Goal: Information Seeking & Learning: Find specific fact

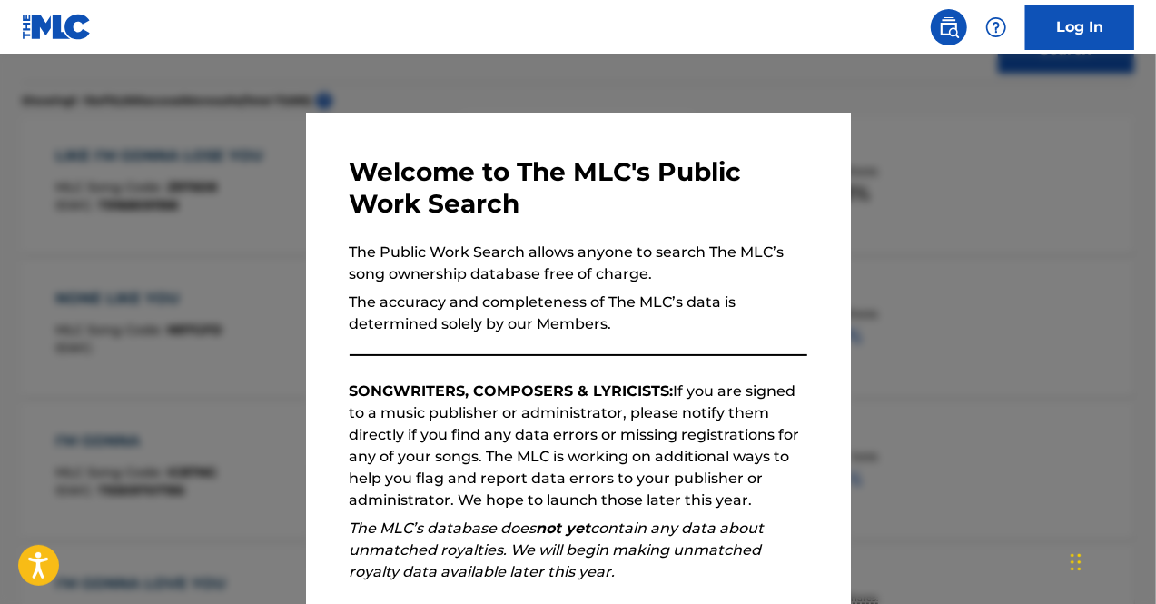
click at [122, 273] on div at bounding box center [578, 356] width 1156 height 604
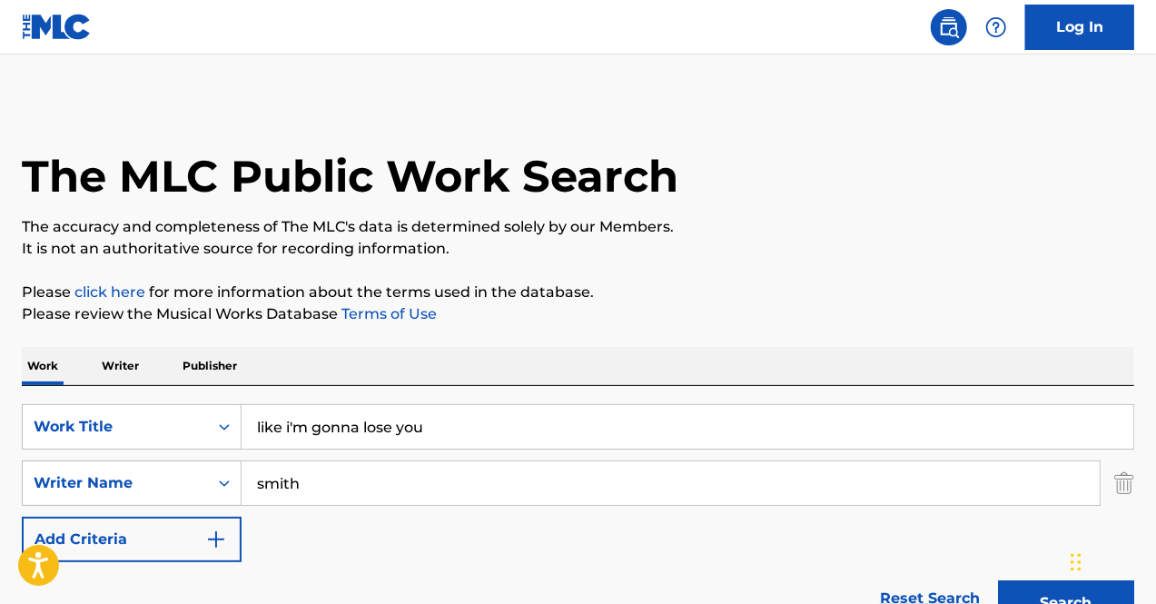
drag, startPoint x: 463, startPoint y: 424, endPoint x: 9, endPoint y: 355, distance: 459.2
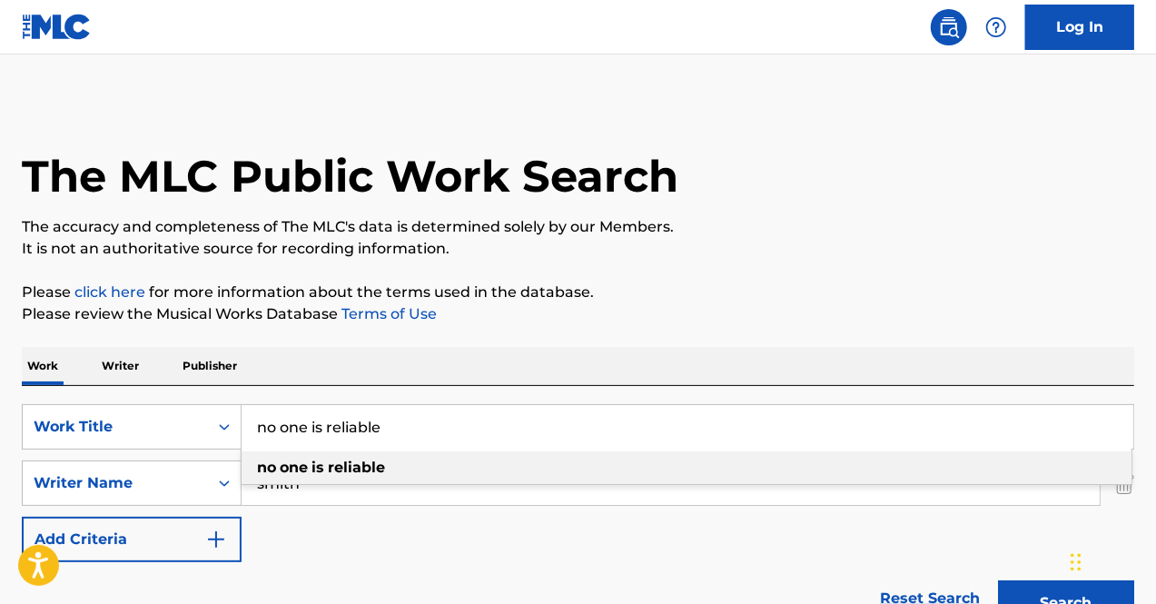
type input "no one is reliable"
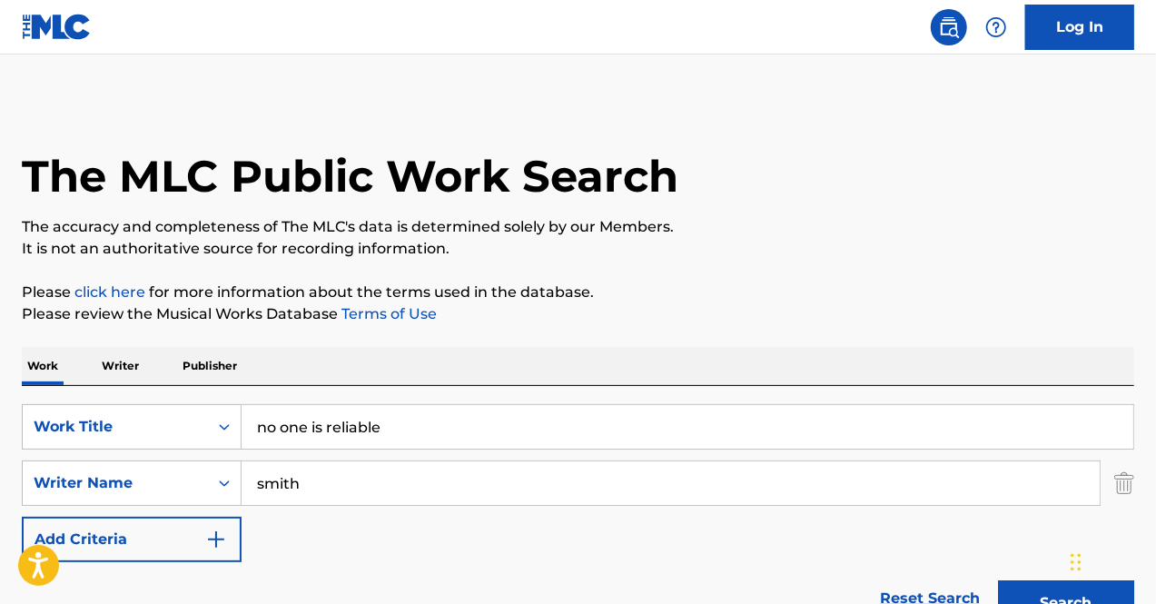
click at [578, 372] on div "Work Writer Publisher" at bounding box center [578, 366] width 1112 height 38
drag, startPoint x: 325, startPoint y: 491, endPoint x: 54, endPoint y: 500, distance: 270.7
click at [54, 500] on div "SearchWithCriteria6b2989e5-a03a-4376-b466-aa89bf60d768 Writer Name [PERSON_NAME]" at bounding box center [578, 482] width 1112 height 45
type input "dezurick"
click at [998, 580] on button "Search" at bounding box center [1066, 602] width 136 height 45
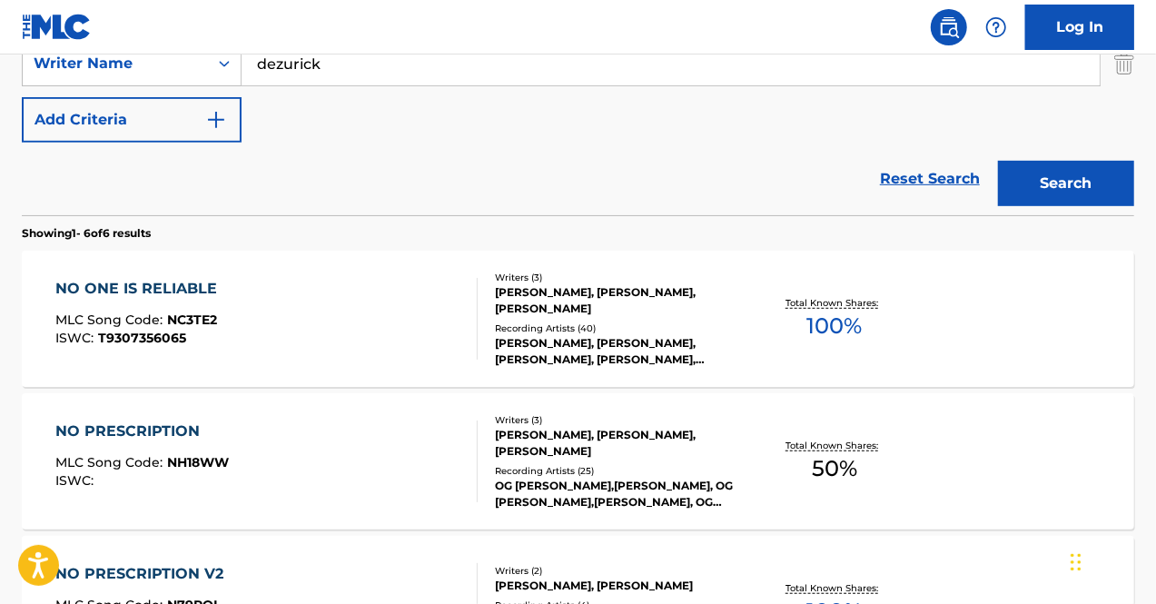
scroll to position [421, 0]
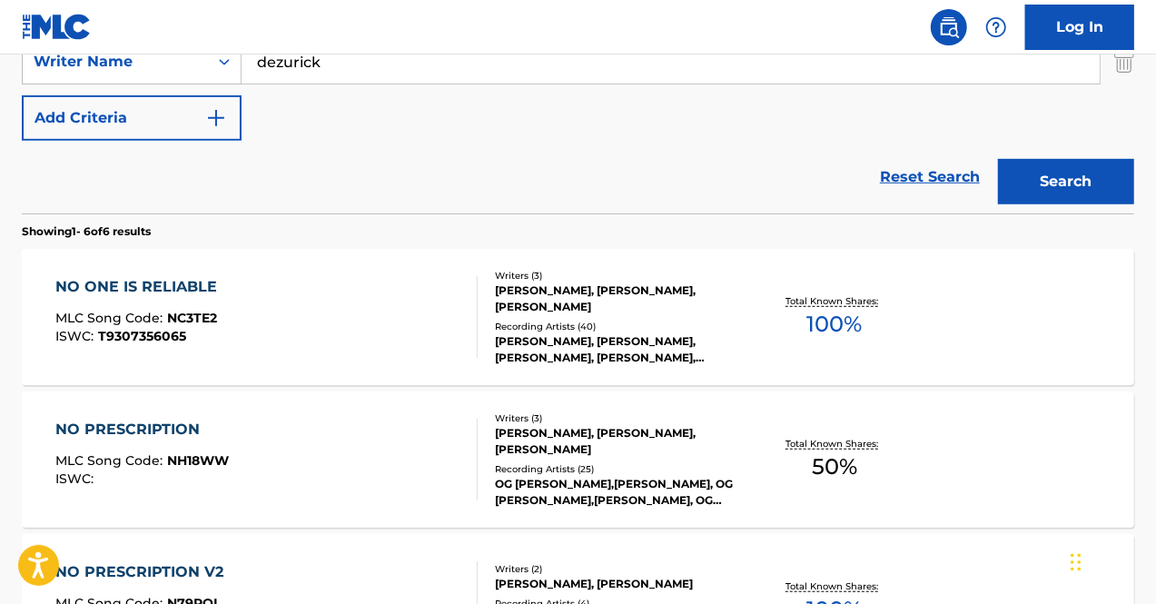
click at [325, 317] on div "NO ONE IS RELIABLE MLC Song Code : NC3TE2 ISWC : T9307356065" at bounding box center [266, 317] width 423 height 82
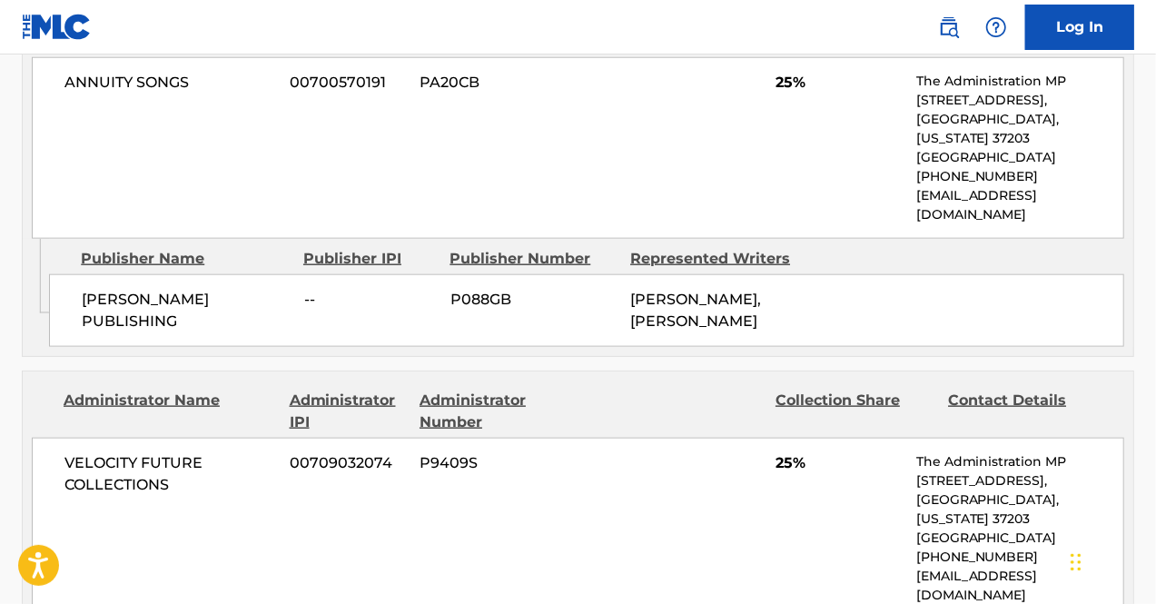
scroll to position [1024, 0]
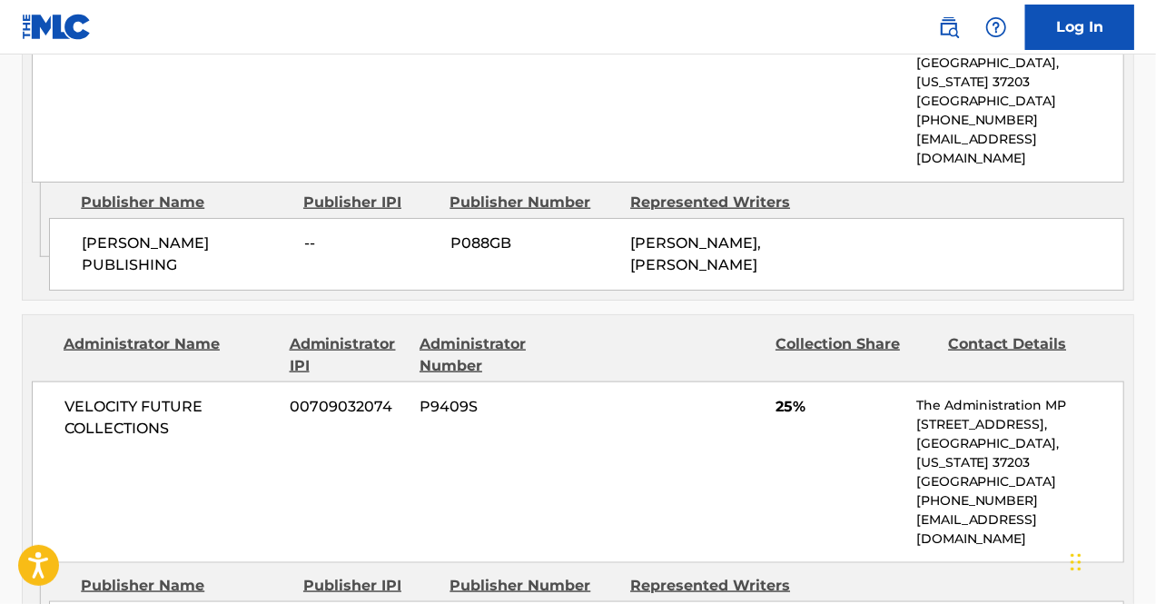
click at [265, 249] on div "[PERSON_NAME] PUBLISHING -- P088GB [PERSON_NAME], [PERSON_NAME]" at bounding box center [586, 254] width 1075 height 73
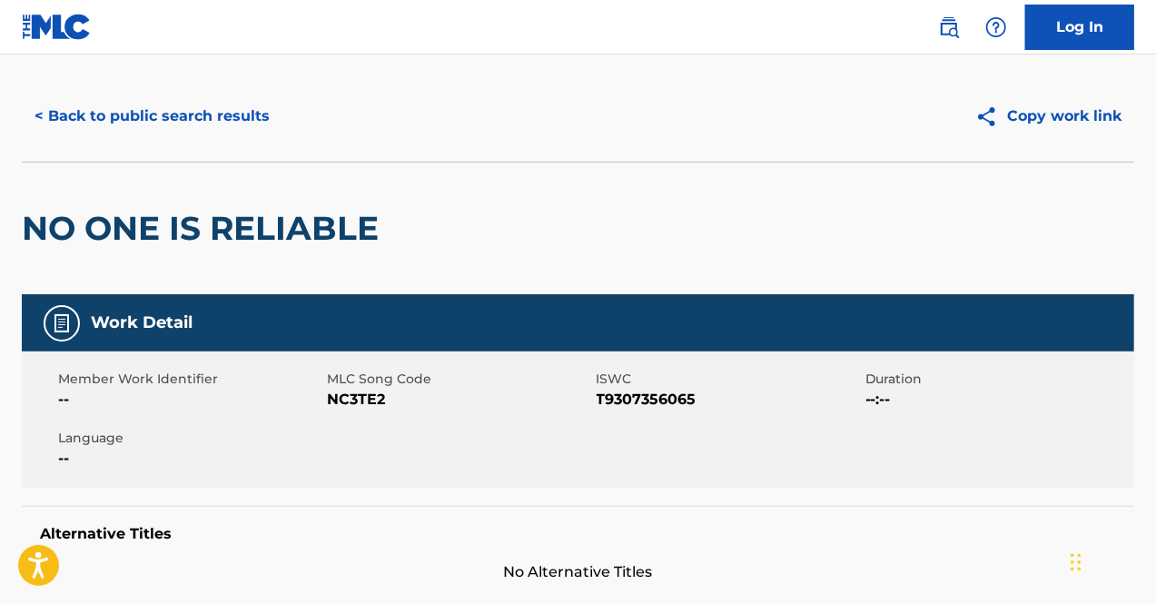
scroll to position [0, 0]
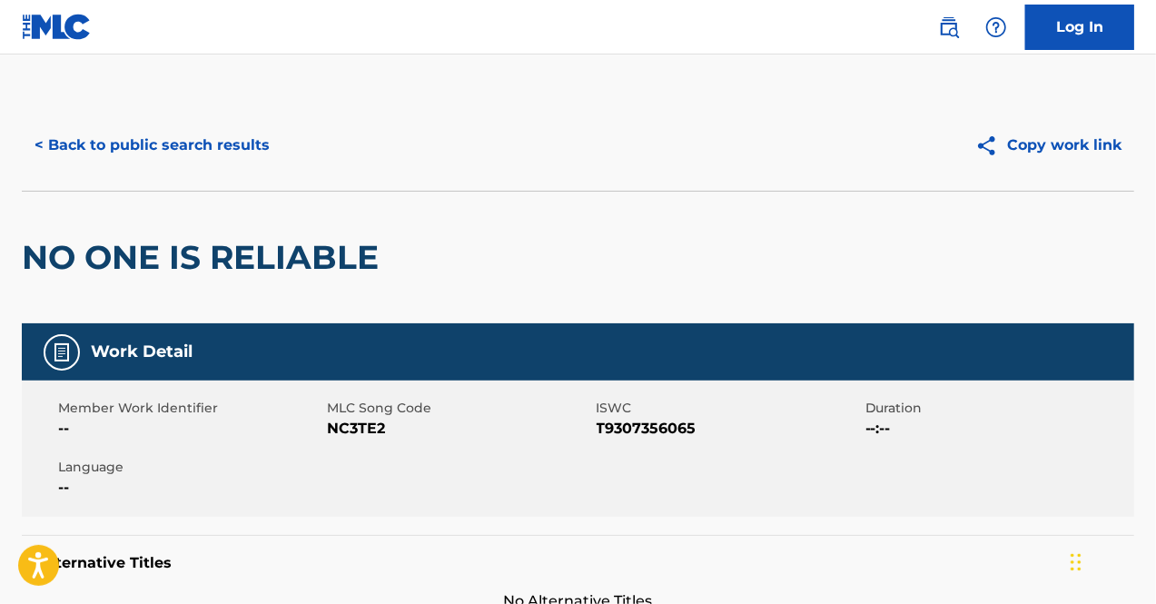
click at [143, 142] on button "< Back to public search results" at bounding box center [152, 145] width 261 height 45
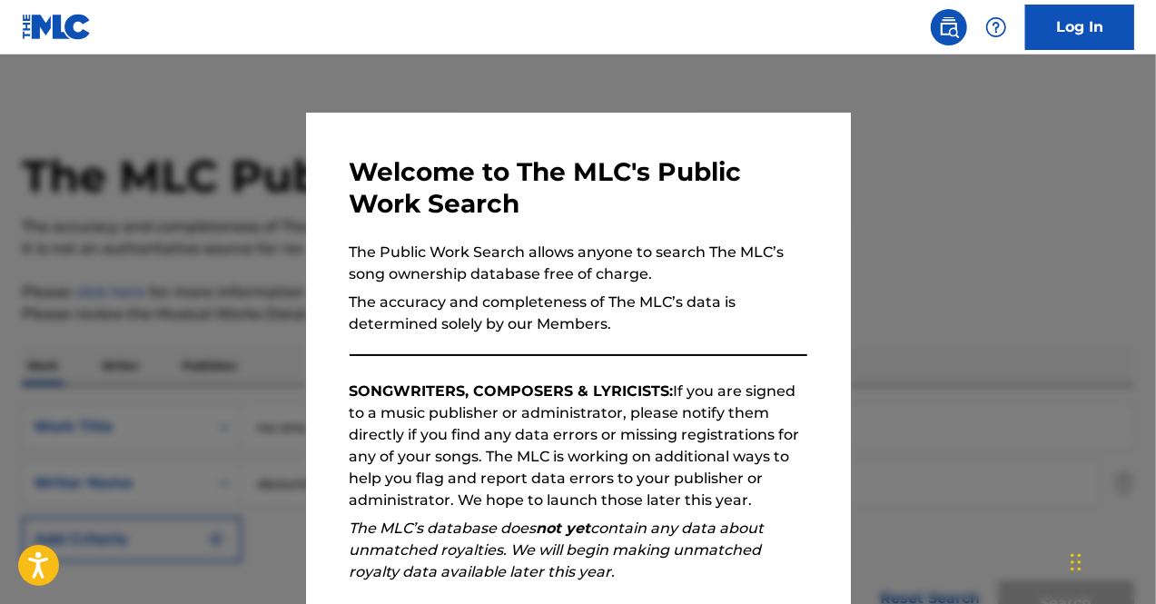
scroll to position [525, 0]
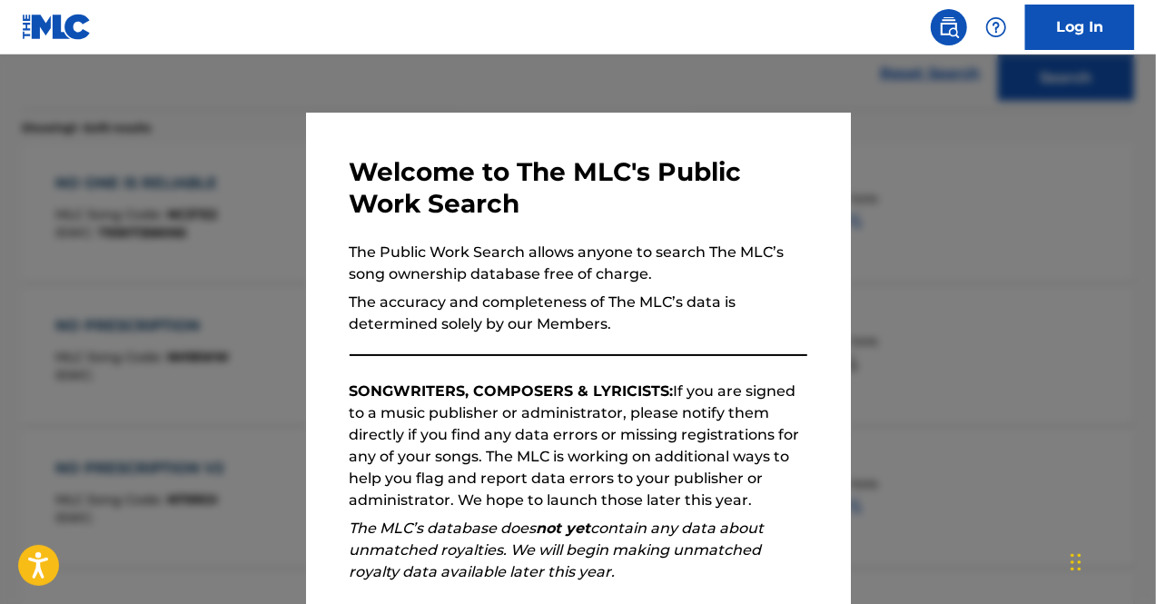
click at [163, 308] on div at bounding box center [578, 356] width 1156 height 604
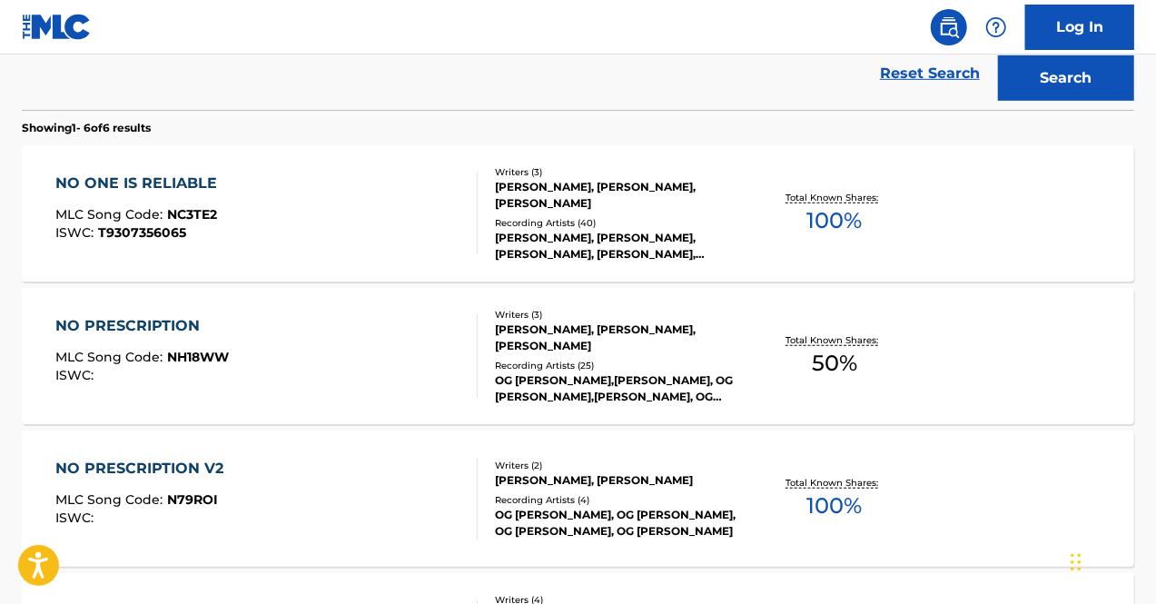
click at [717, 103] on div "Reset Search Search" at bounding box center [578, 73] width 1112 height 73
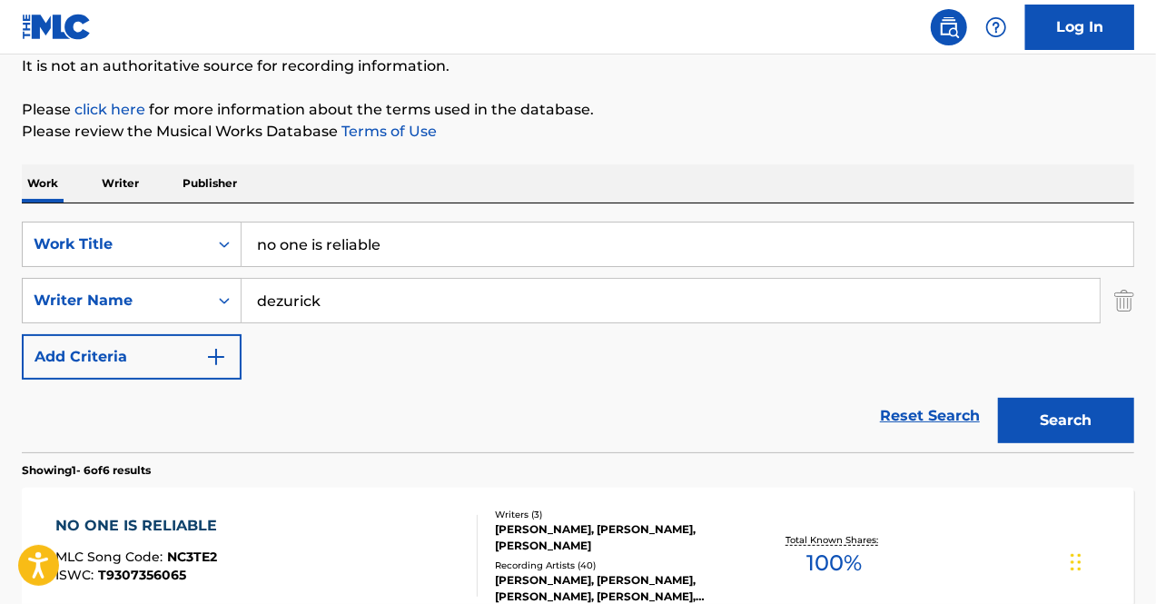
scroll to position [180, 0]
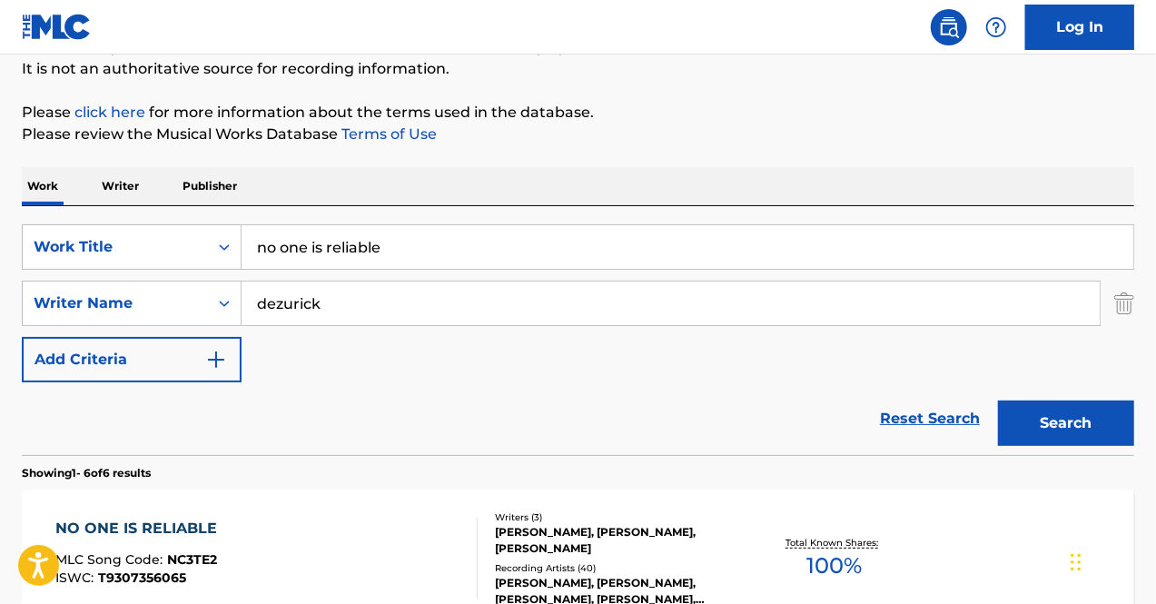
drag, startPoint x: 420, startPoint y: 248, endPoint x: 0, endPoint y: 235, distance: 419.7
type input "u"
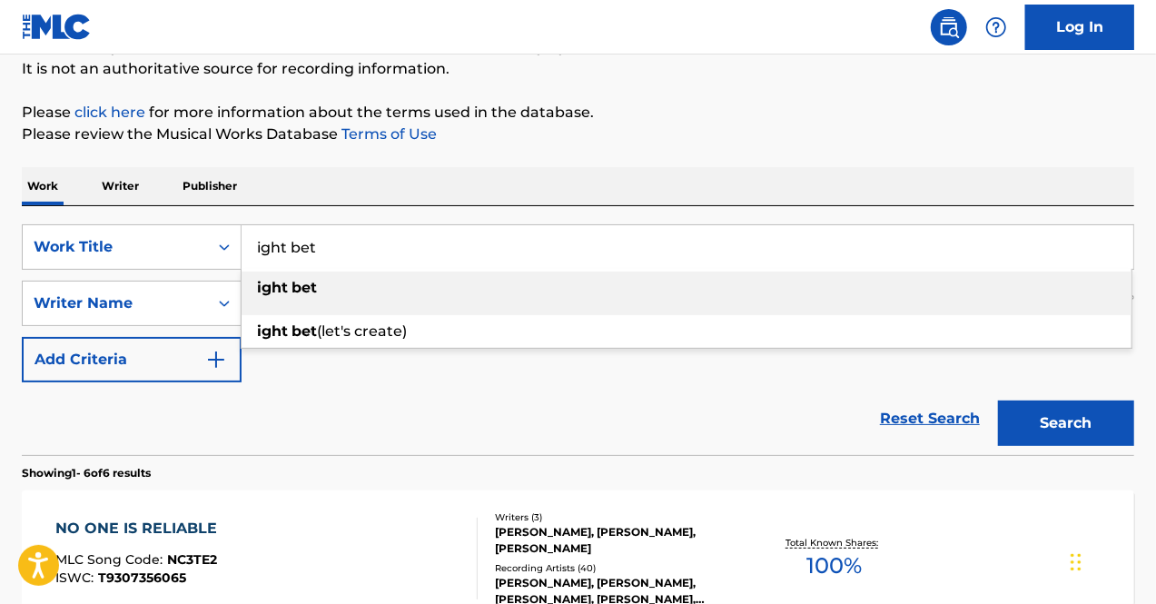
type input "ight bet"
click at [566, 119] on p "Please click here for more information about the terms used in the database." at bounding box center [578, 113] width 1112 height 22
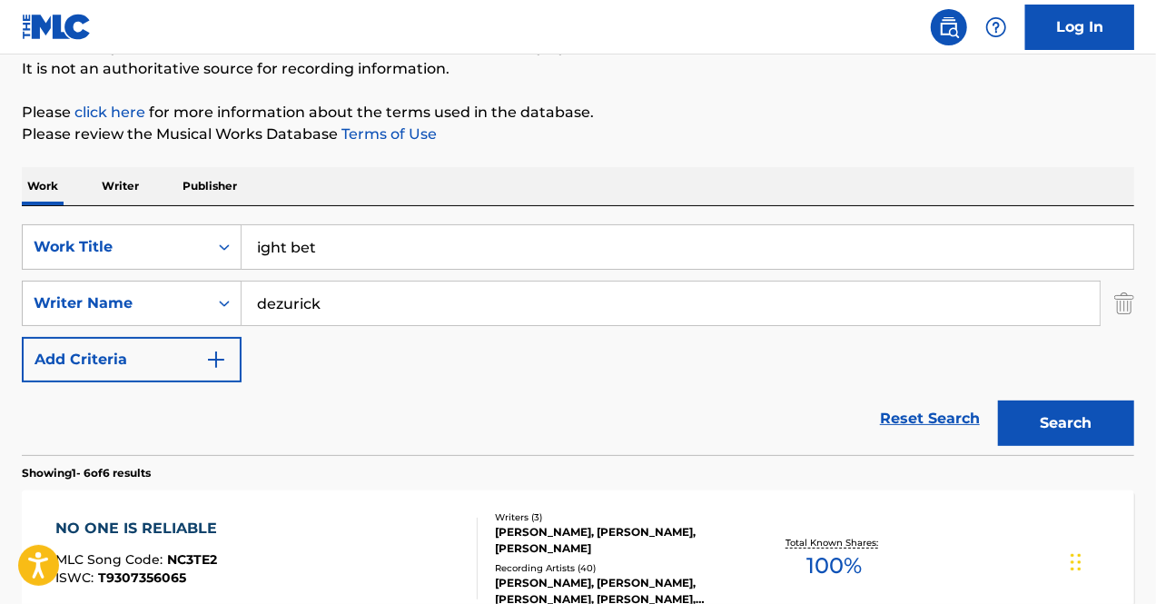
click at [1053, 433] on button "Search" at bounding box center [1066, 422] width 136 height 45
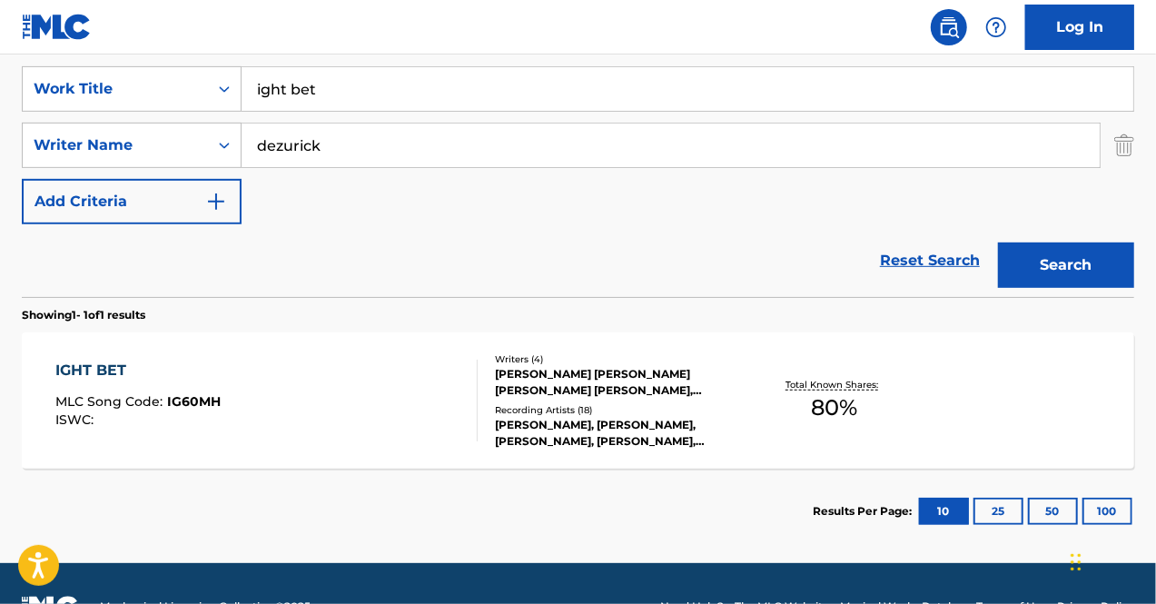
scroll to position [383, 0]
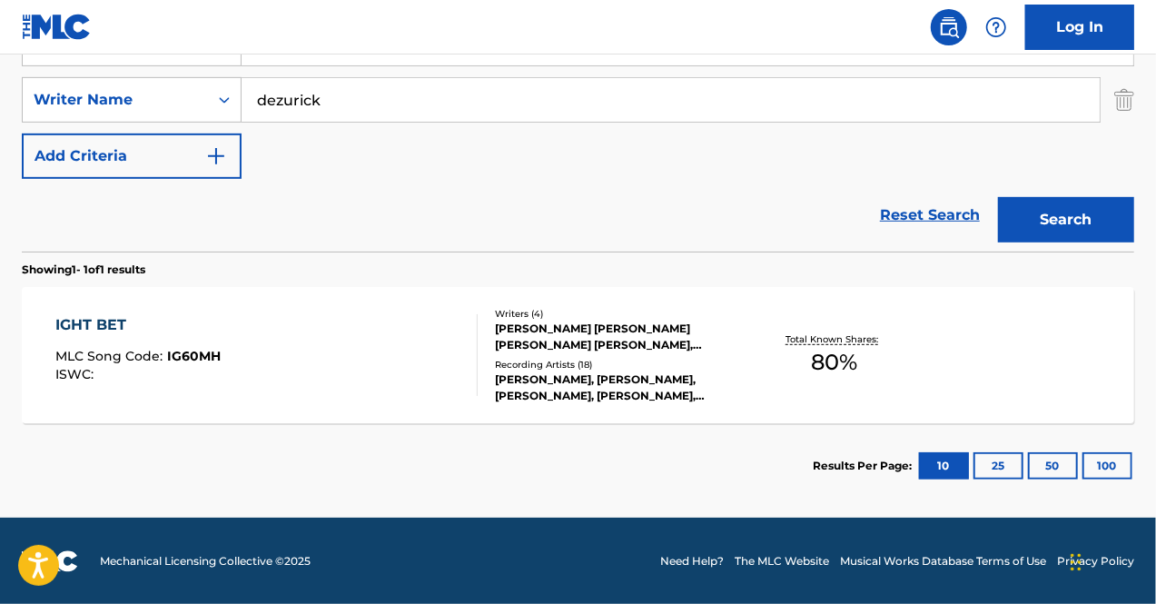
click at [378, 357] on div "IGHT BET MLC Song Code : IG60MH ISWC :" at bounding box center [266, 355] width 423 height 82
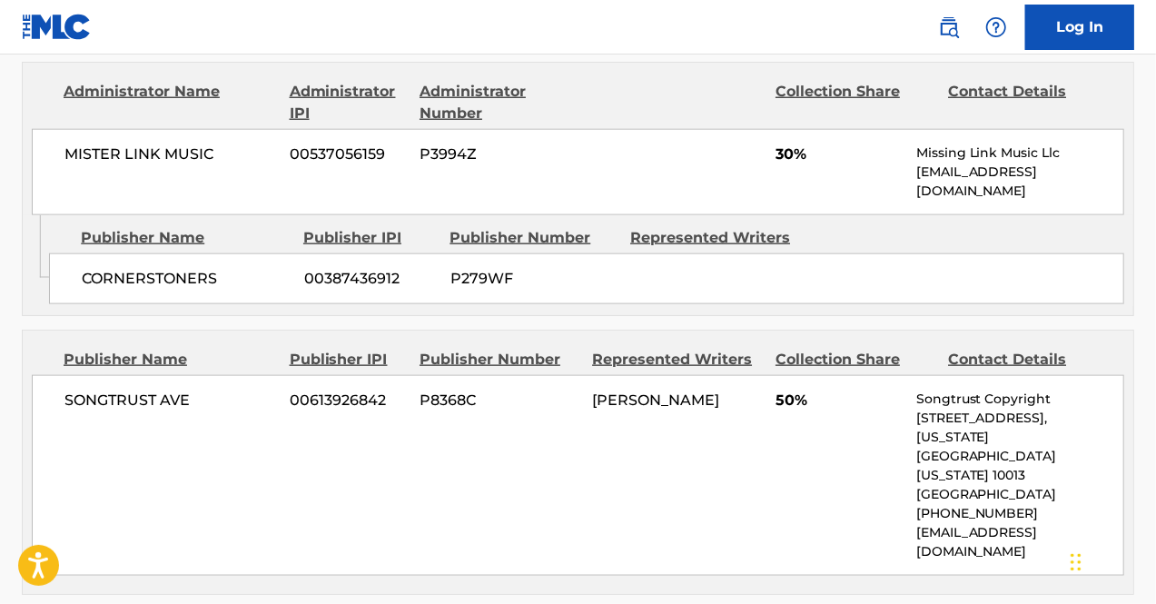
scroll to position [1003, 0]
